Goal: Transaction & Acquisition: Book appointment/travel/reservation

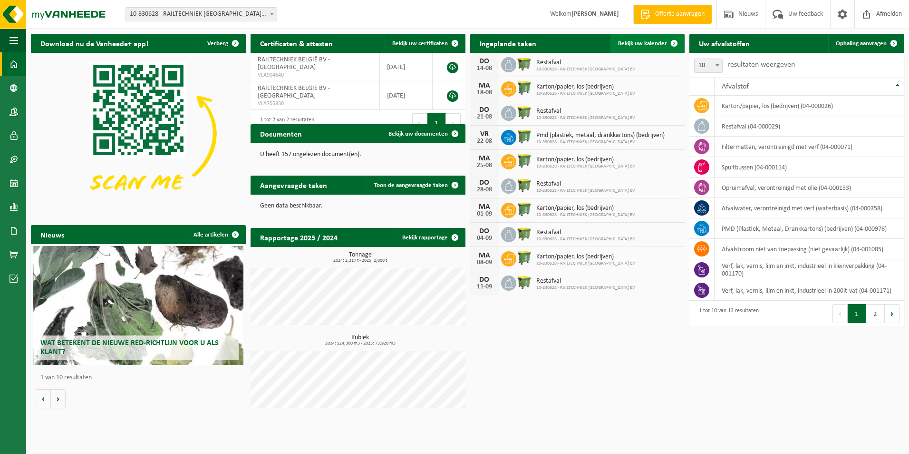
click at [648, 42] on span "Bekijk uw kalender" at bounding box center [642, 43] width 49 height 6
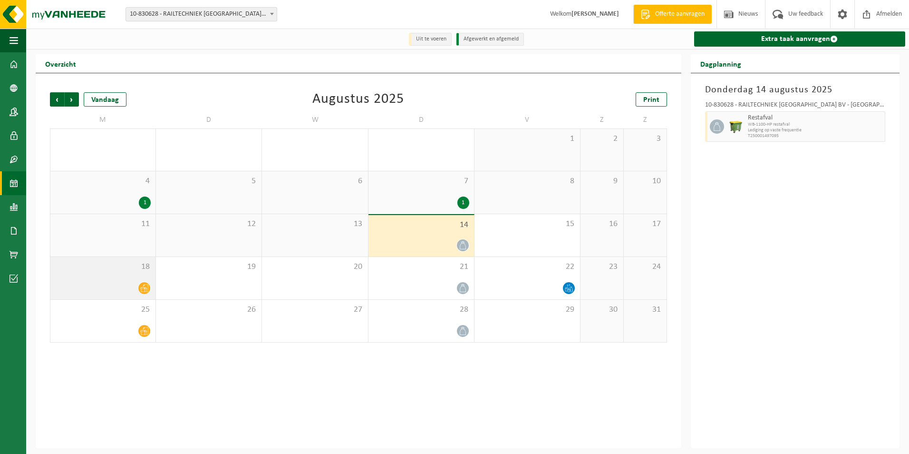
click at [134, 291] on div at bounding box center [103, 288] width 96 height 13
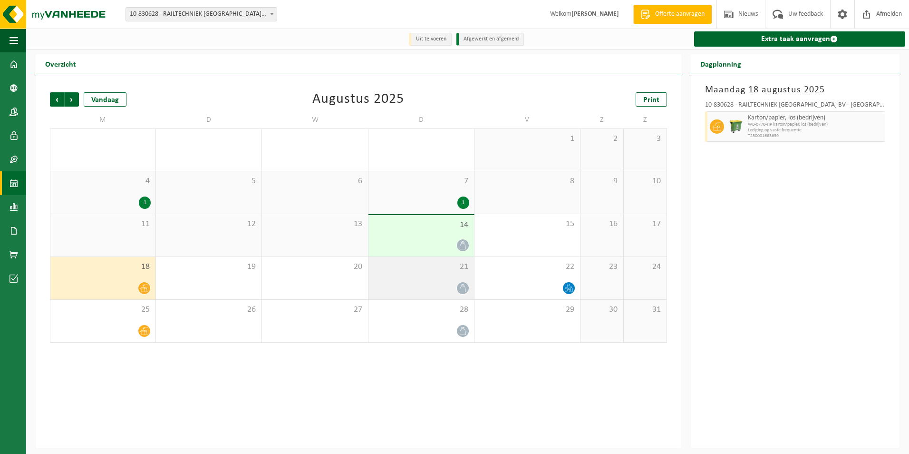
click at [458, 284] on span at bounding box center [463, 288] width 12 height 12
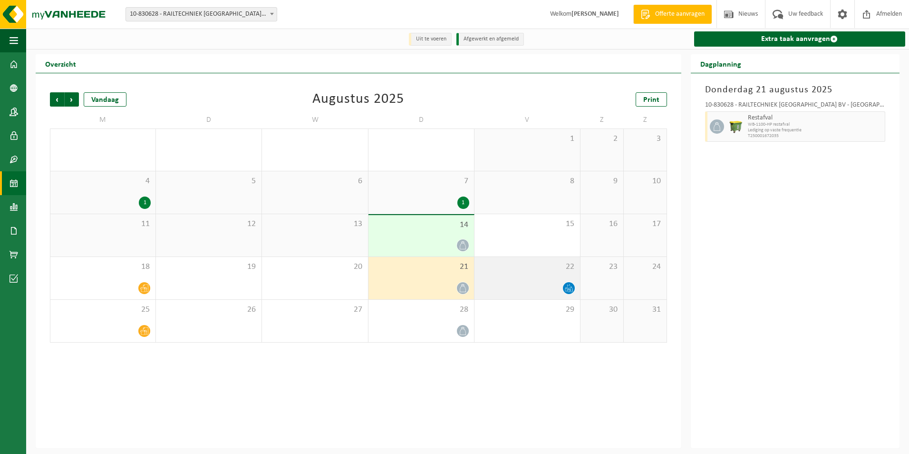
click at [571, 280] on div "22" at bounding box center [528, 278] width 106 height 42
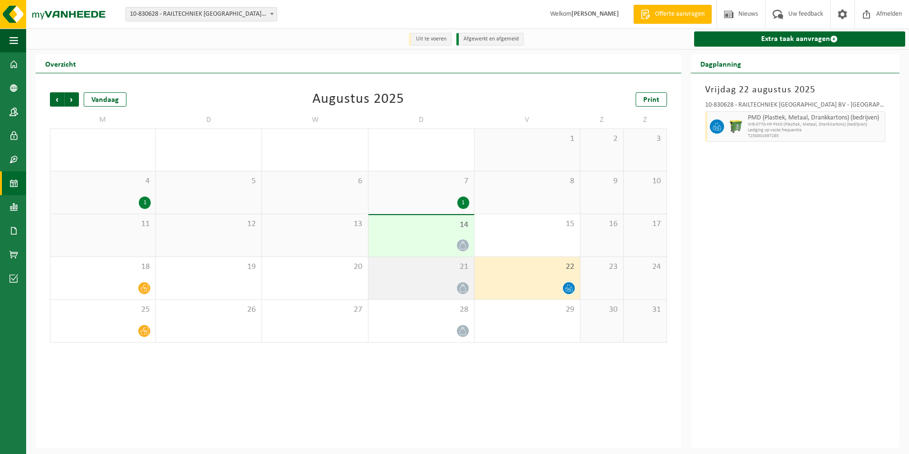
click at [460, 277] on div "21" at bounding box center [422, 278] width 106 height 42
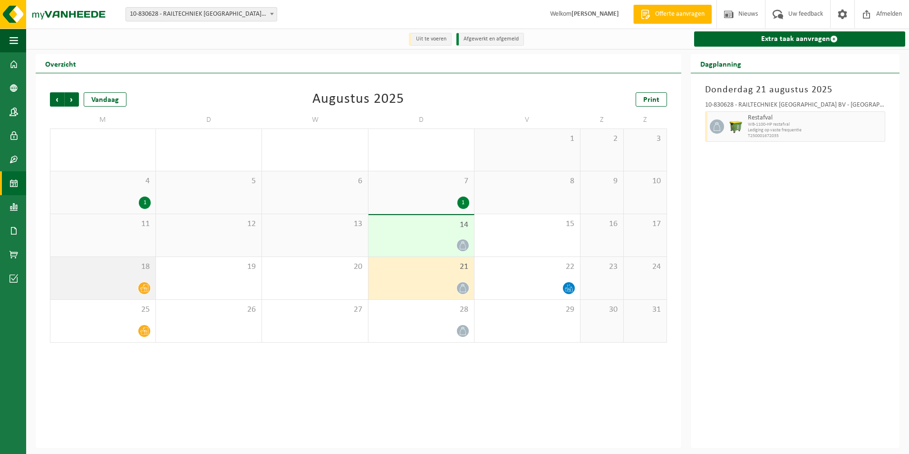
click at [149, 287] on span at bounding box center [144, 288] width 12 height 12
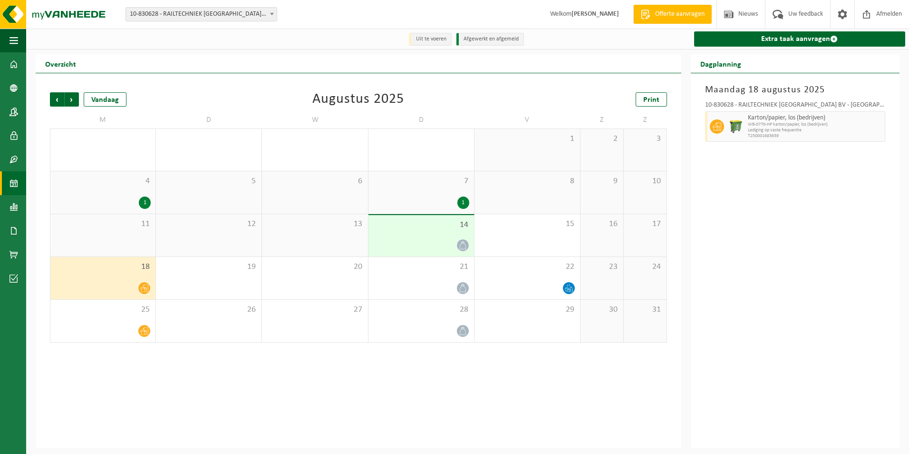
click at [673, 12] on span "Offerte aanvragen" at bounding box center [680, 15] width 54 height 10
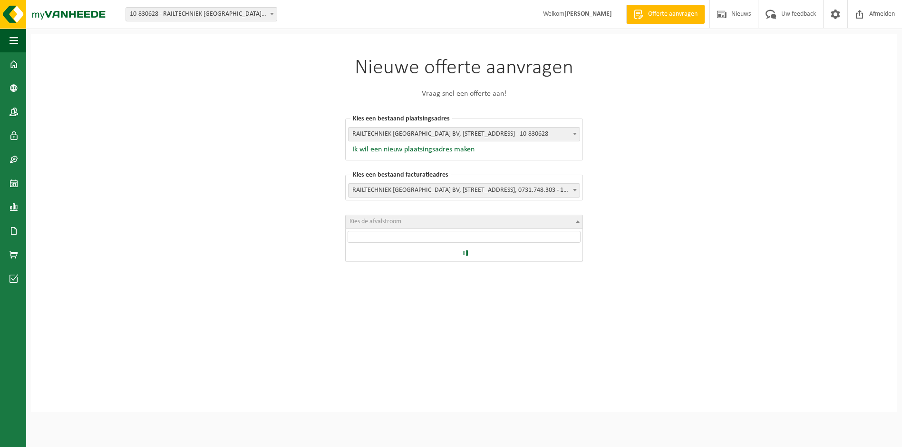
click at [577, 220] on b at bounding box center [578, 221] width 4 height 2
click at [9, 68] on link "Dashboard" at bounding box center [13, 64] width 26 height 24
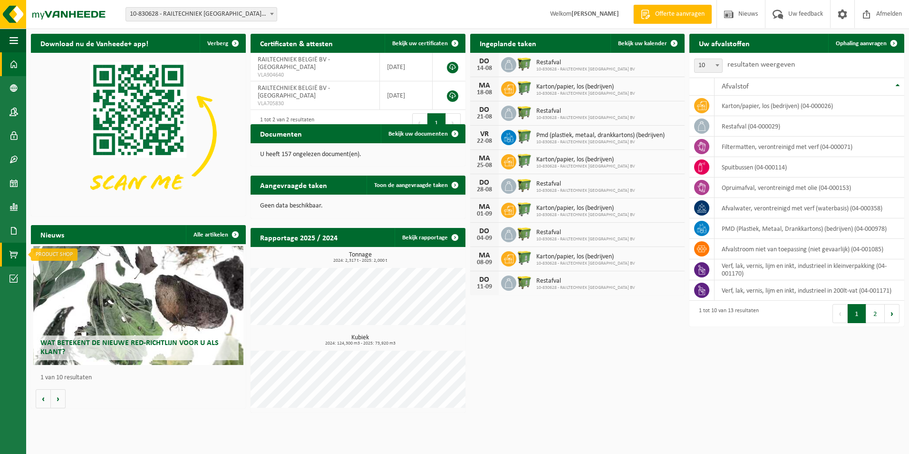
click at [12, 256] on span at bounding box center [14, 255] width 9 height 24
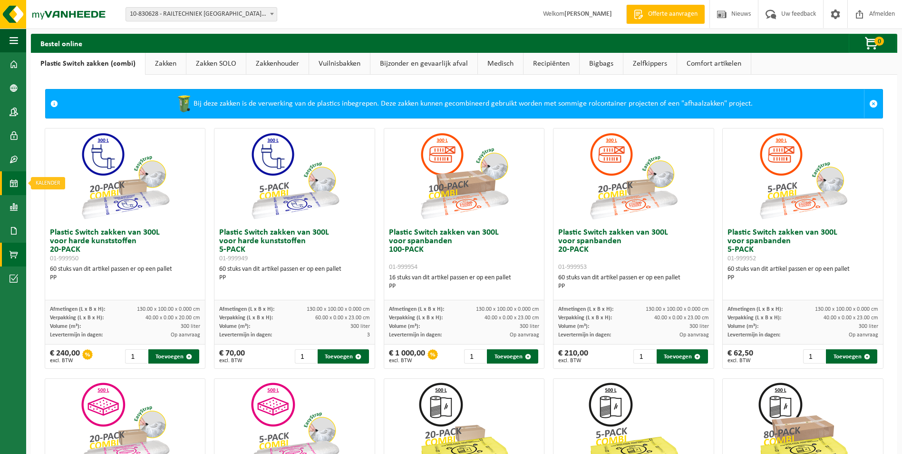
click at [12, 185] on span at bounding box center [14, 183] width 9 height 24
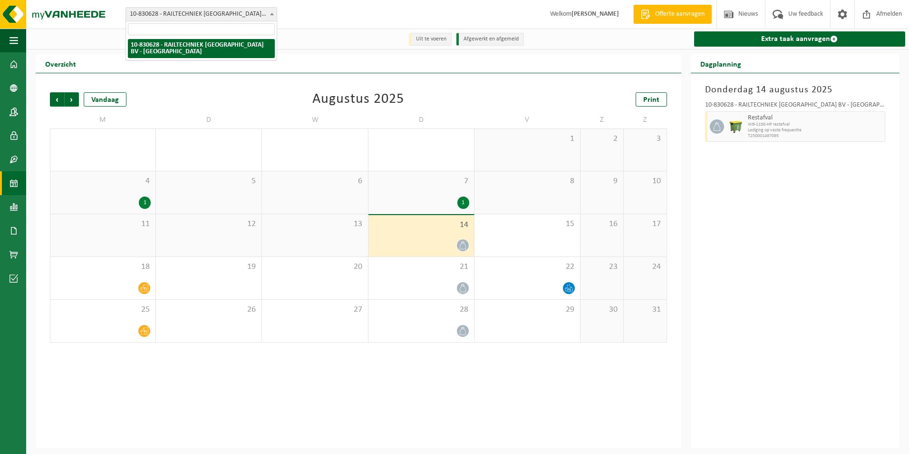
click at [271, 15] on b at bounding box center [272, 14] width 4 height 2
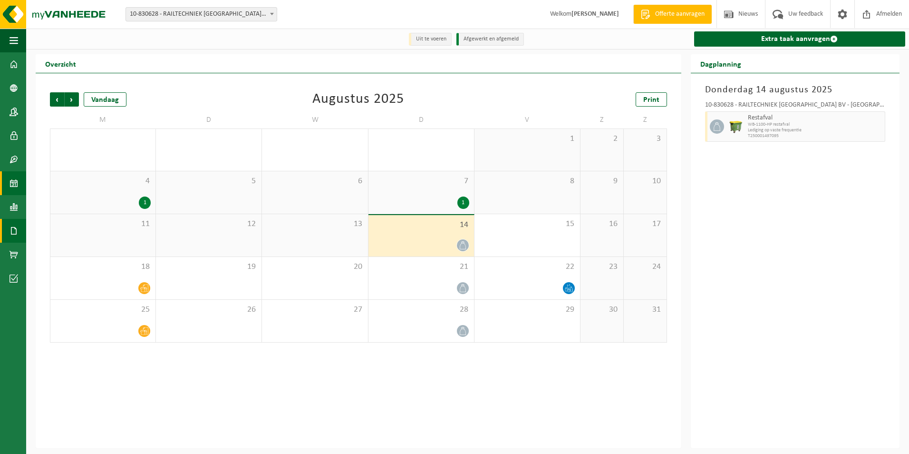
click at [10, 228] on span at bounding box center [14, 231] width 9 height 24
click at [67, 250] on span "Documenten" at bounding box center [72, 251] width 35 height 18
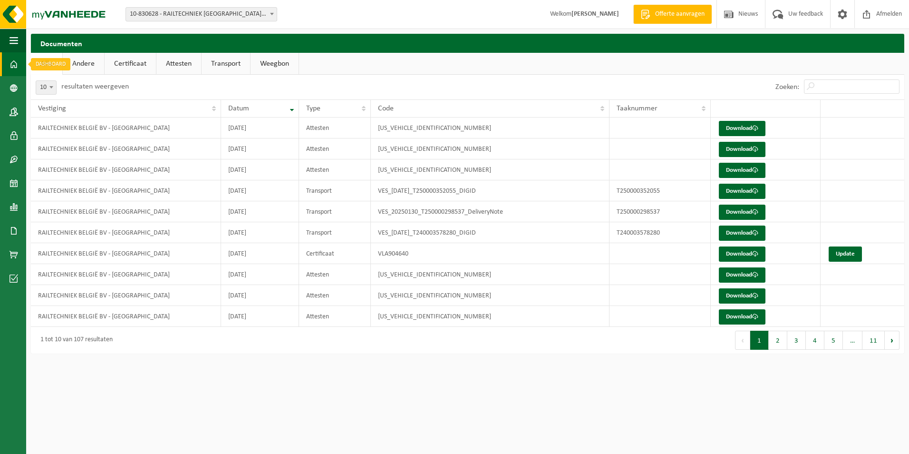
click at [13, 61] on span at bounding box center [14, 64] width 9 height 24
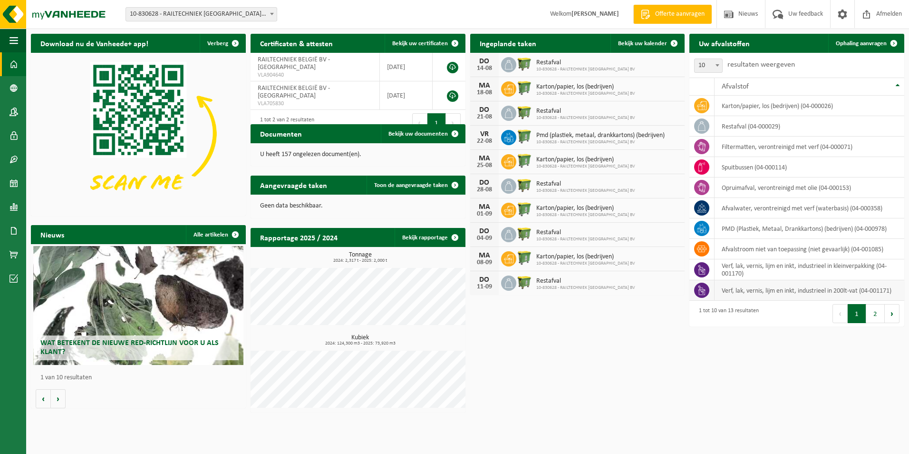
click at [705, 288] on icon at bounding box center [702, 290] width 10 height 10
click at [898, 85] on th "Afvalstof" at bounding box center [810, 87] width 190 height 18
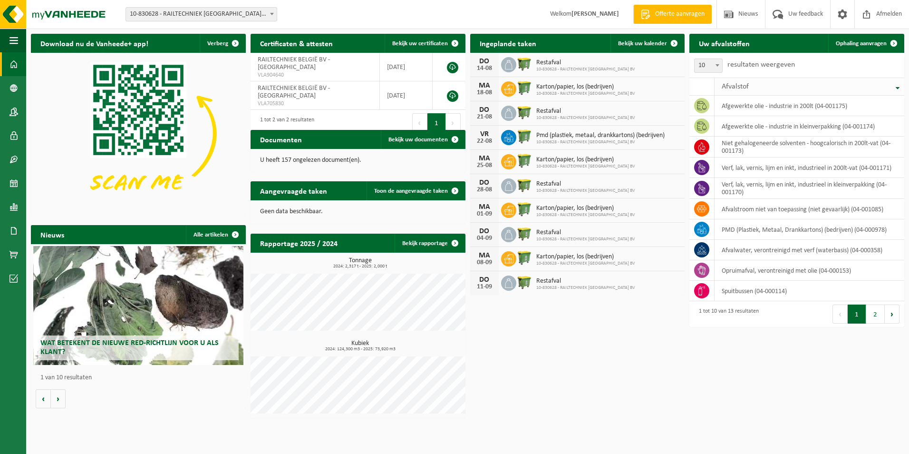
click at [898, 85] on th "Afvalstof" at bounding box center [810, 87] width 190 height 18
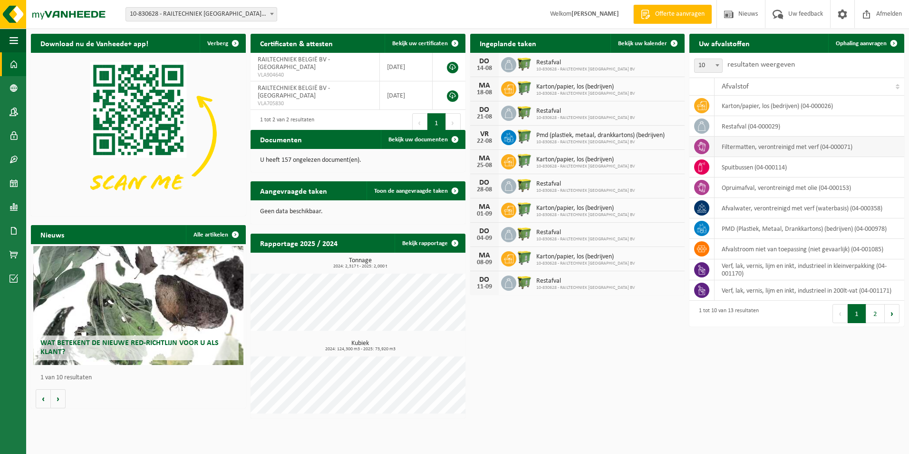
click at [755, 147] on td "filtermatten, verontreinigd met verf (04-000071)" at bounding box center [810, 147] width 190 height 20
click at [704, 149] on icon at bounding box center [702, 147] width 8 height 10
click at [875, 319] on button "2" at bounding box center [876, 313] width 19 height 19
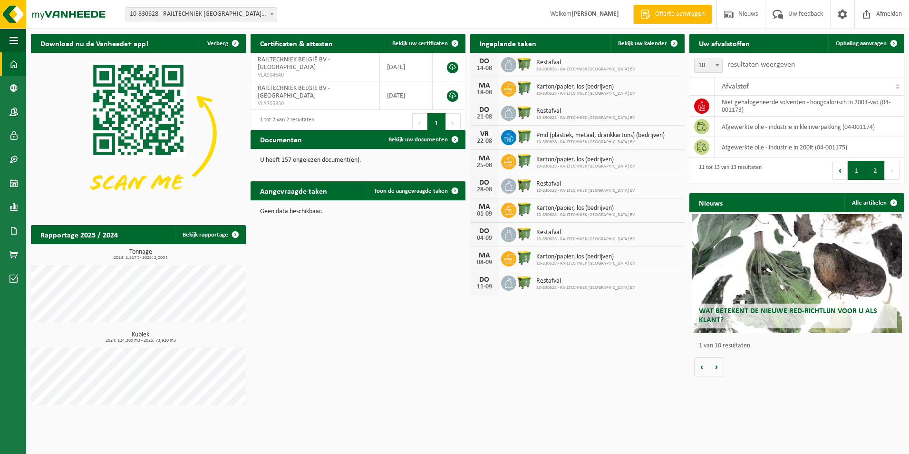
click at [860, 167] on button "1" at bounding box center [857, 170] width 19 height 19
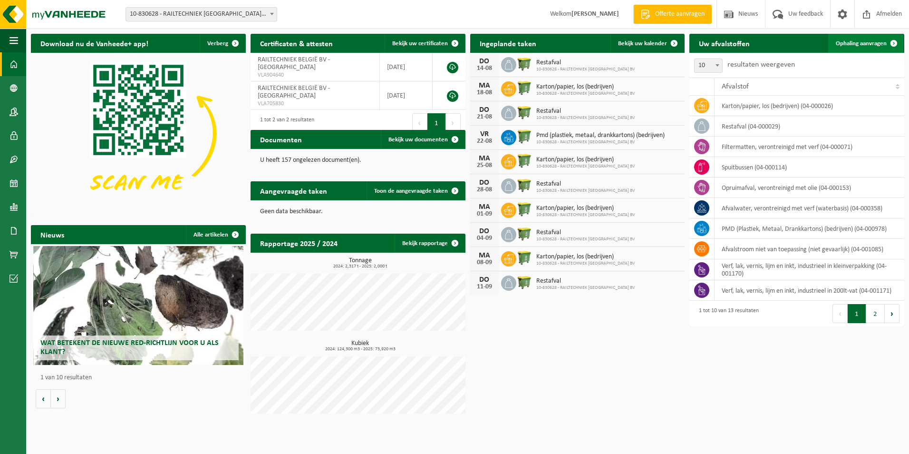
click at [856, 39] on link "Ophaling aanvragen" at bounding box center [866, 43] width 75 height 19
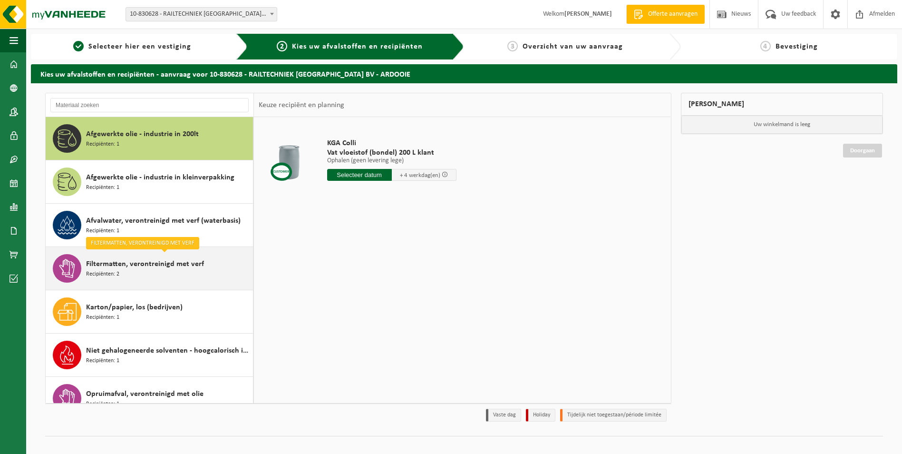
click at [106, 275] on span "Recipiënten: 2" at bounding box center [102, 274] width 33 height 9
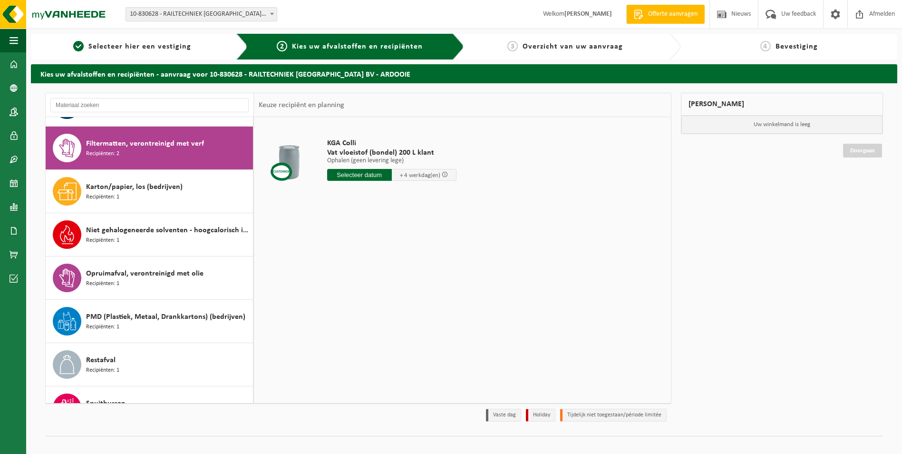
scroll to position [130, 0]
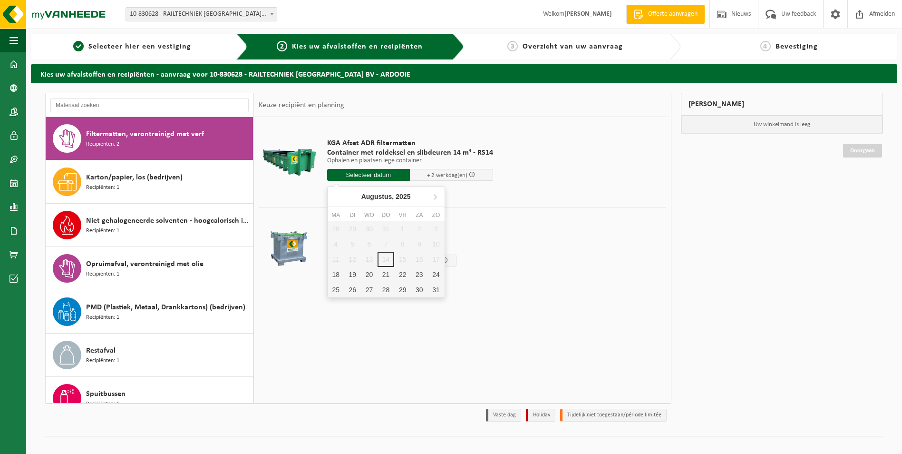
click at [371, 176] on input "text" at bounding box center [368, 175] width 83 height 12
click at [399, 278] on div "22" at bounding box center [402, 274] width 17 height 15
type input "Van 2025-08-22"
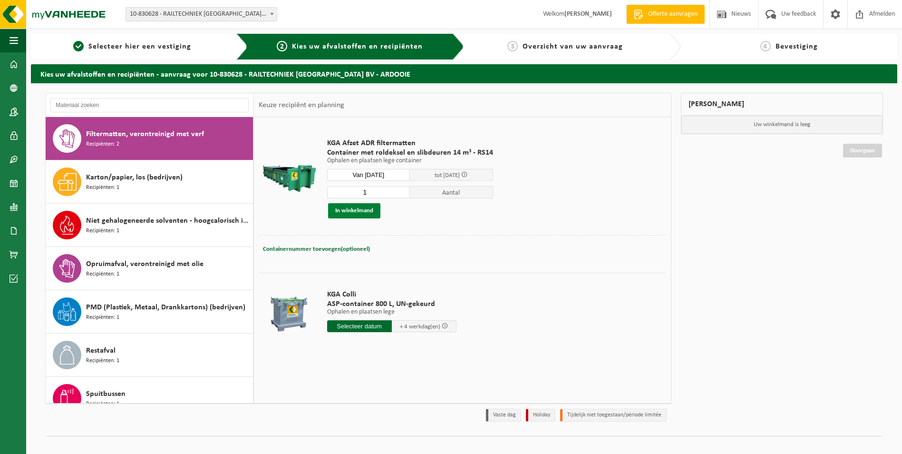
click at [344, 213] on button "In winkelmand" at bounding box center [354, 210] width 52 height 15
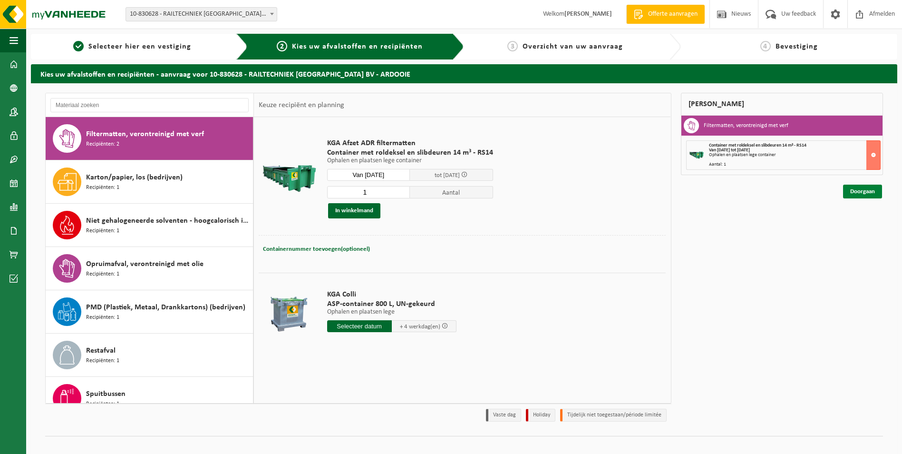
click at [858, 196] on link "Doorgaan" at bounding box center [862, 192] width 39 height 14
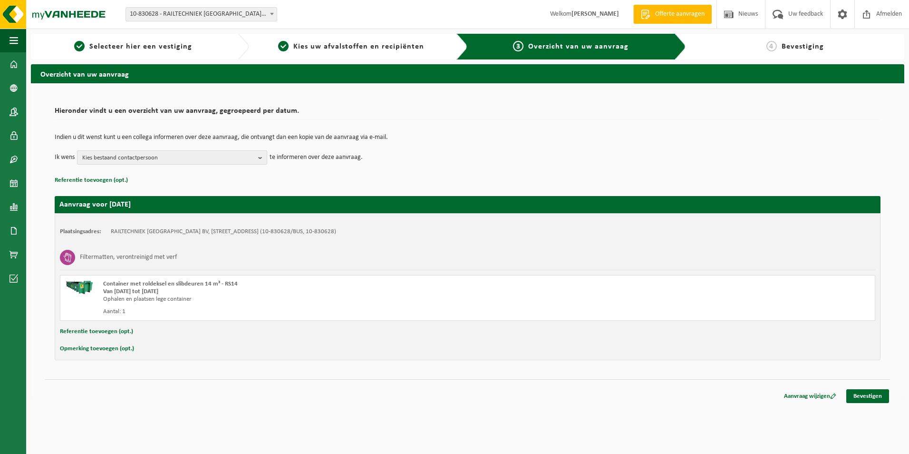
click at [261, 159] on b "button" at bounding box center [262, 157] width 9 height 13
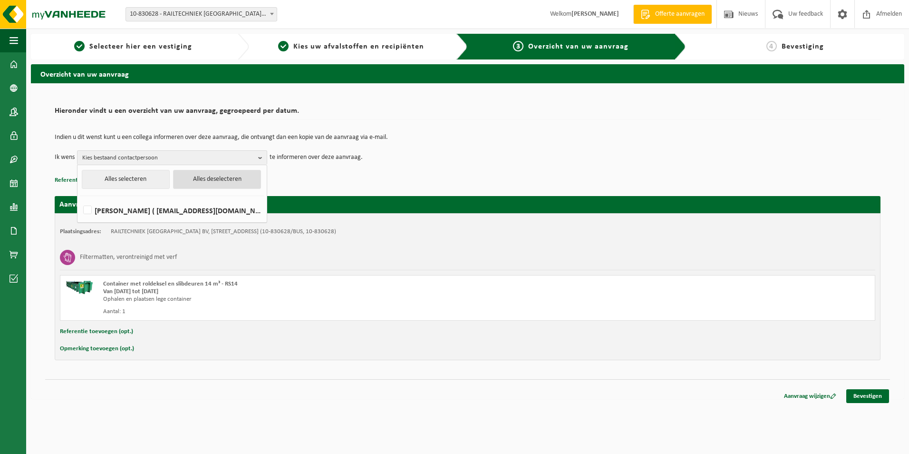
click at [217, 179] on button "Alles deselecteren" at bounding box center [217, 179] width 88 height 19
click at [143, 180] on button "Alles selecteren" at bounding box center [126, 179] width 88 height 19
click at [328, 174] on p "Referentie toevoegen (opt.)" at bounding box center [468, 180] width 826 height 12
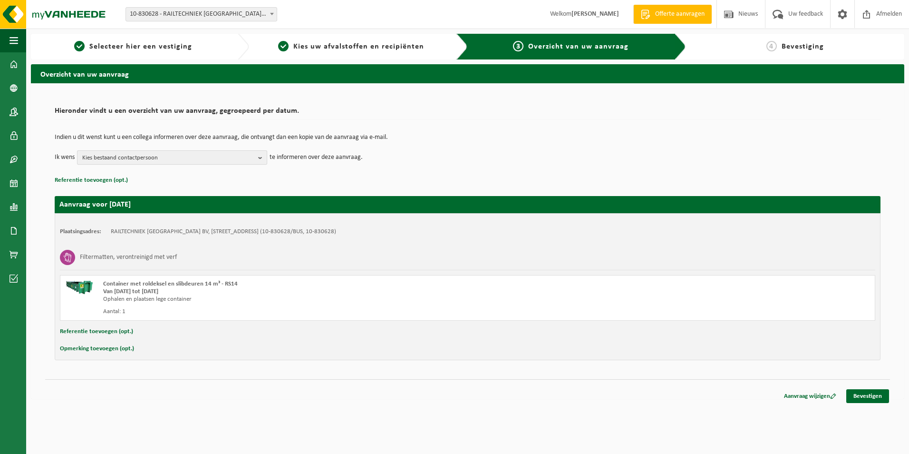
click at [262, 161] on b "button" at bounding box center [262, 157] width 9 height 13
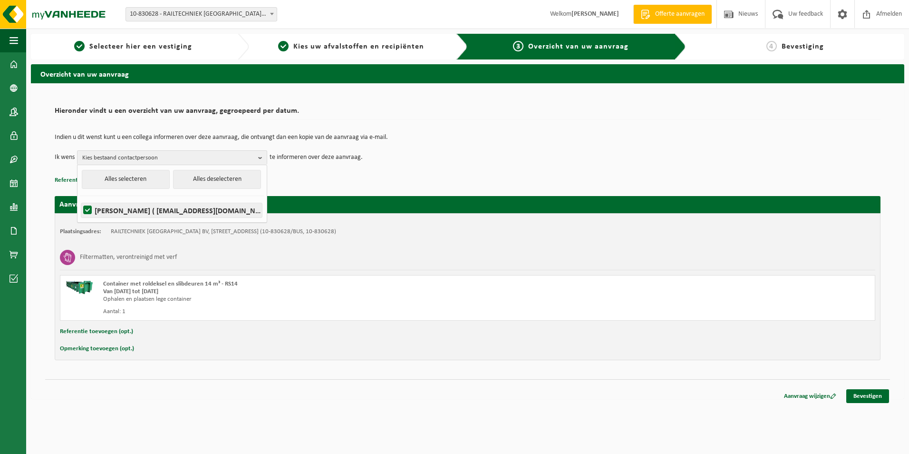
click at [132, 206] on label "ISABELLE BOTERDAELE ( administratie@railtechniek.be )" at bounding box center [171, 210] width 181 height 14
click at [80, 198] on input "ISABELLE BOTERDAELE ( administratie@railtechniek.be )" at bounding box center [79, 198] width 0 height 0
click at [132, 206] on label "ISABELLE BOTERDAELE ( administratie@railtechniek.be )" at bounding box center [171, 210] width 181 height 14
click at [80, 198] on input "ISABELLE BOTERDAELE ( administratie@railtechniek.be )" at bounding box center [79, 198] width 0 height 0
checkbox input "true"
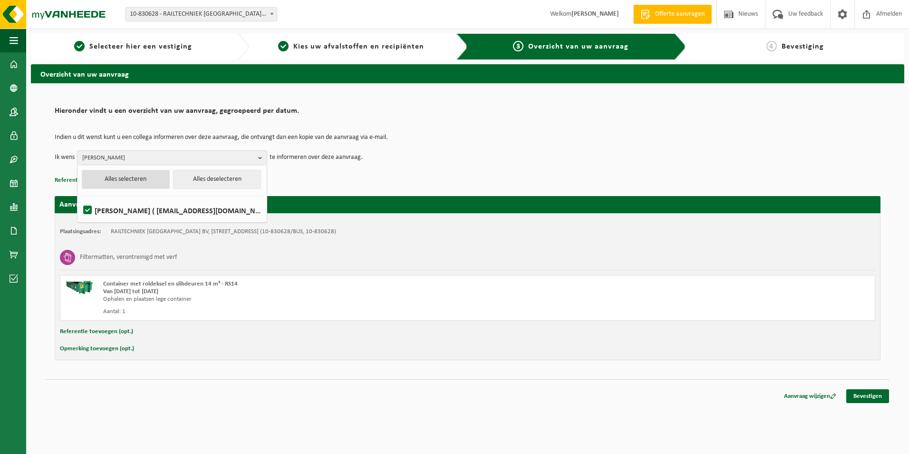
click at [147, 181] on button "Alles selecteren" at bounding box center [126, 179] width 88 height 19
click at [394, 182] on p "Referentie toevoegen (opt.)" at bounding box center [468, 180] width 826 height 12
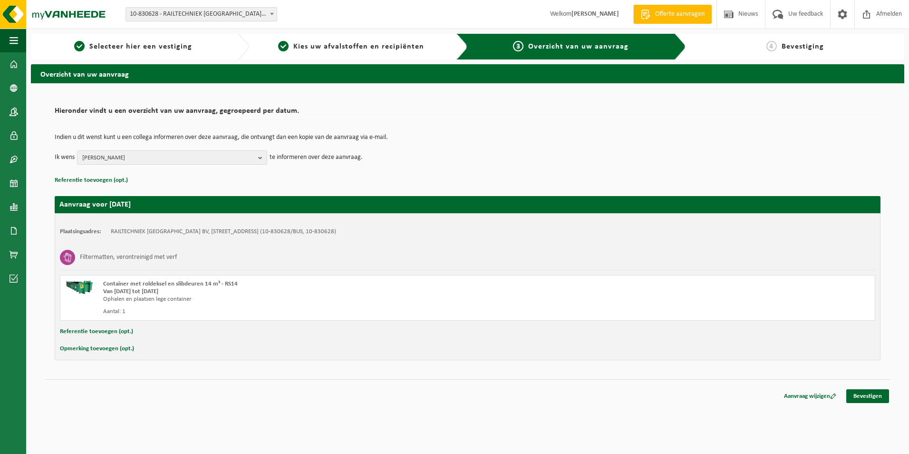
click at [109, 350] on button "Opmerking toevoegen (opt.)" at bounding box center [97, 348] width 74 height 12
click at [137, 350] on input "text" at bounding box center [487, 349] width 760 height 14
click at [375, 348] on input "Beste, voor geen misverstanden "ENKEL AANLEVEREN" van lege bovenstaande contain…" at bounding box center [487, 349] width 760 height 14
click at [624, 351] on input "Beste, voor geen misverstanden "ENKEL AANLEVEREN" van lege bovenstaande contain…" at bounding box center [487, 349] width 760 height 14
type input "Beste, voor geen misverstanden "ENKEL AANLEVEREN" van lege bovenstaande contain…"
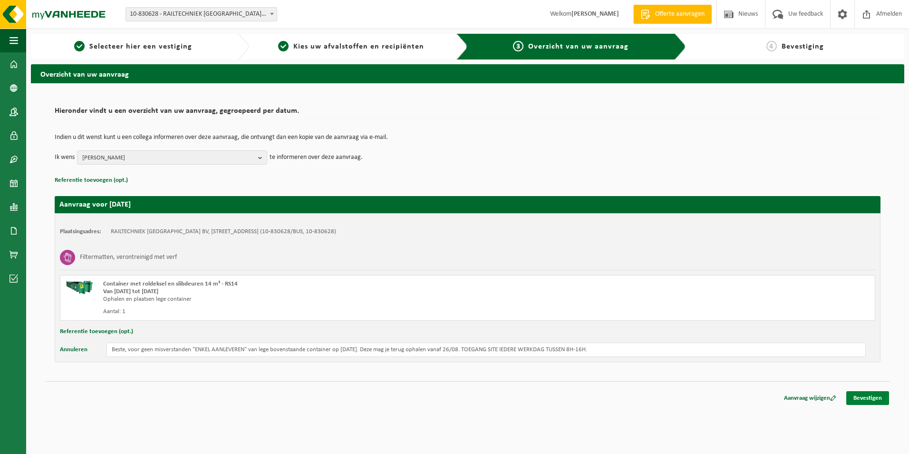
click at [872, 401] on link "Bevestigen" at bounding box center [868, 398] width 43 height 14
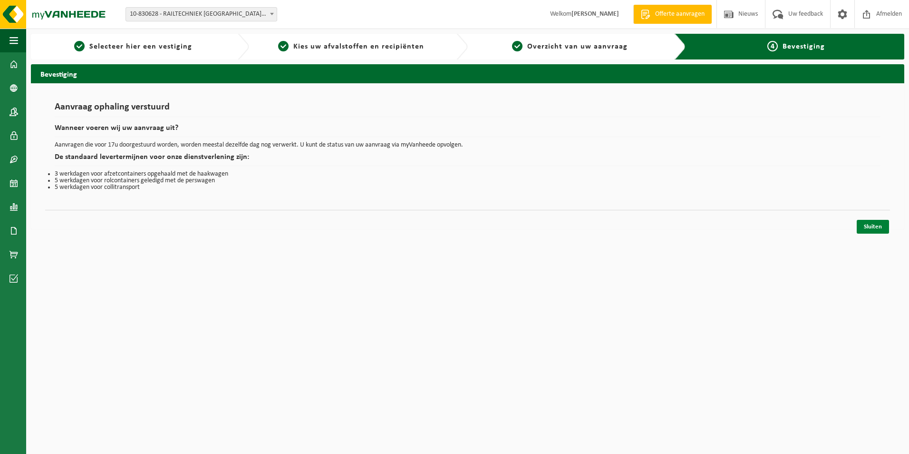
click at [880, 225] on link "Sluiten" at bounding box center [873, 227] width 32 height 14
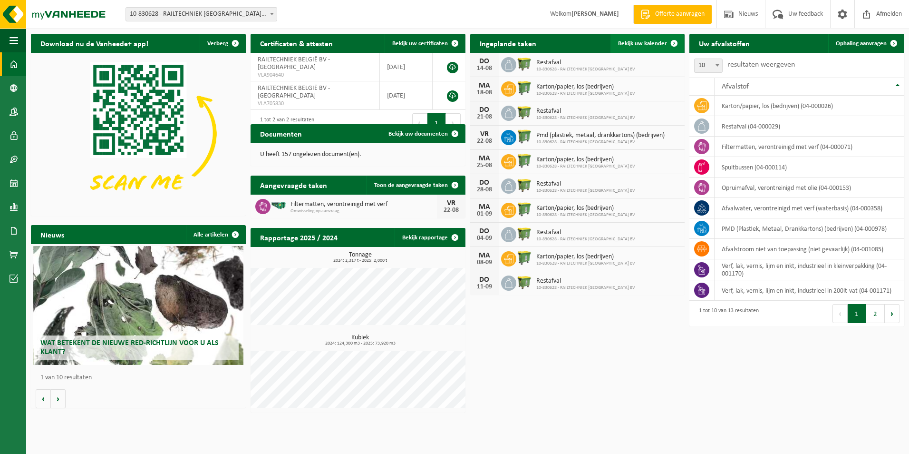
click at [639, 44] on span "Bekijk uw kalender" at bounding box center [642, 43] width 49 height 6
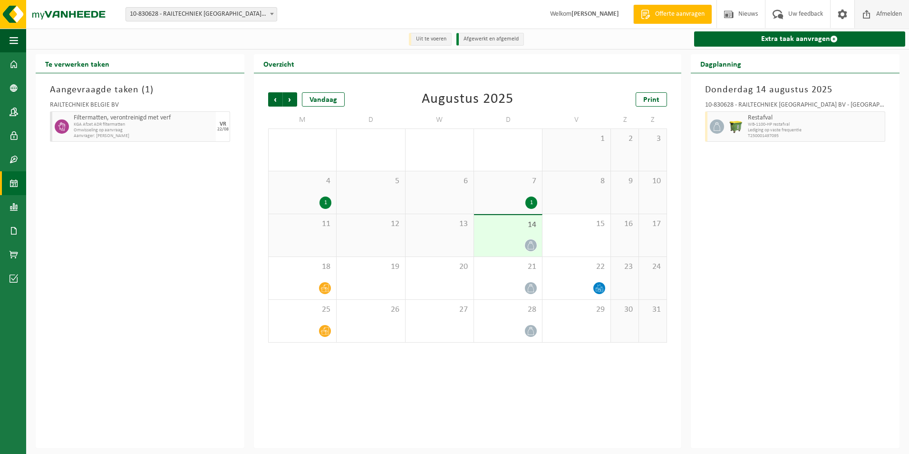
click at [875, 14] on span "Afmelden" at bounding box center [889, 14] width 30 height 28
